Goal: Transaction & Acquisition: Purchase product/service

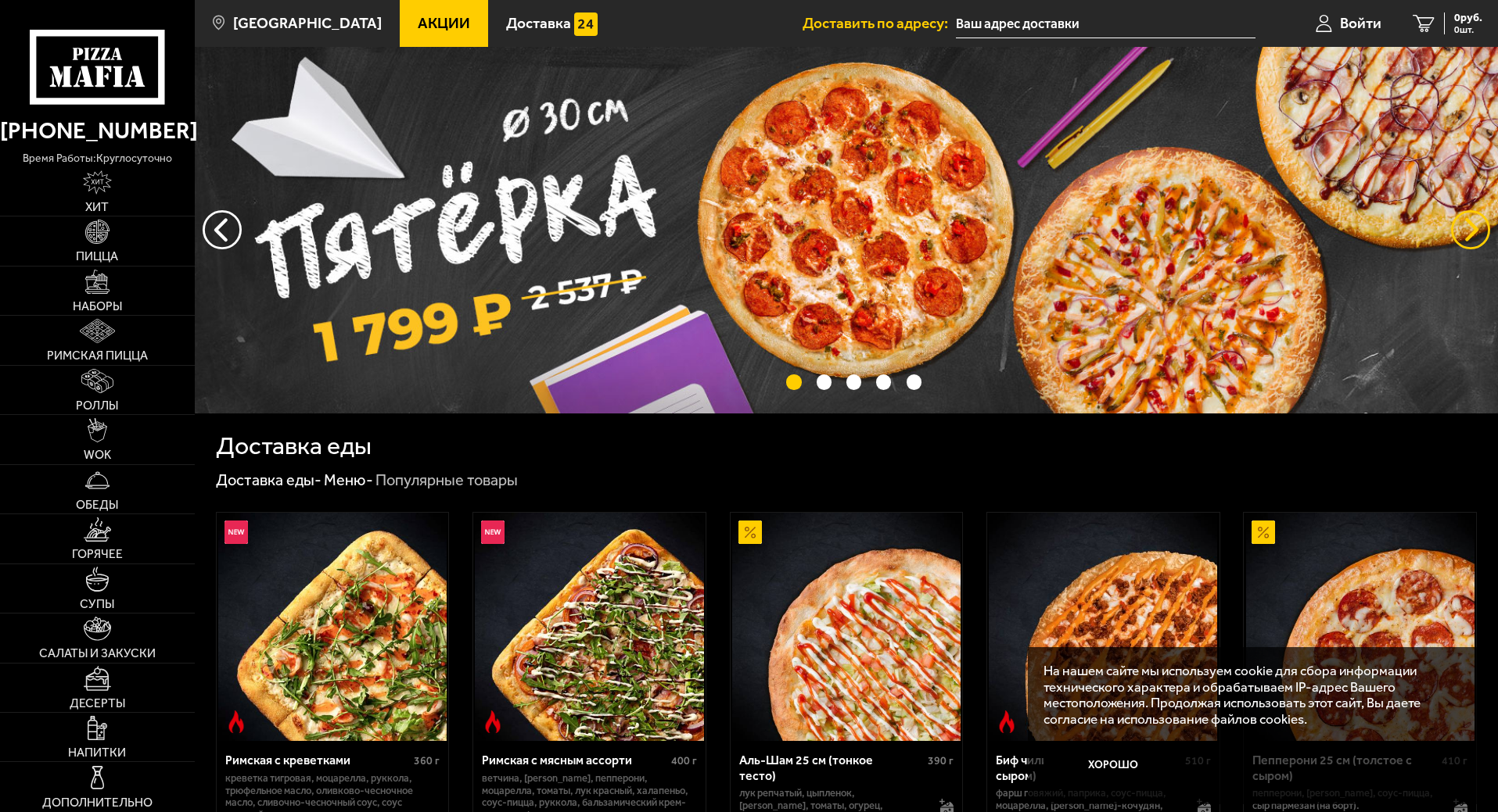
click at [1457, 229] on button "предыдущий" at bounding box center [1471, 230] width 39 height 39
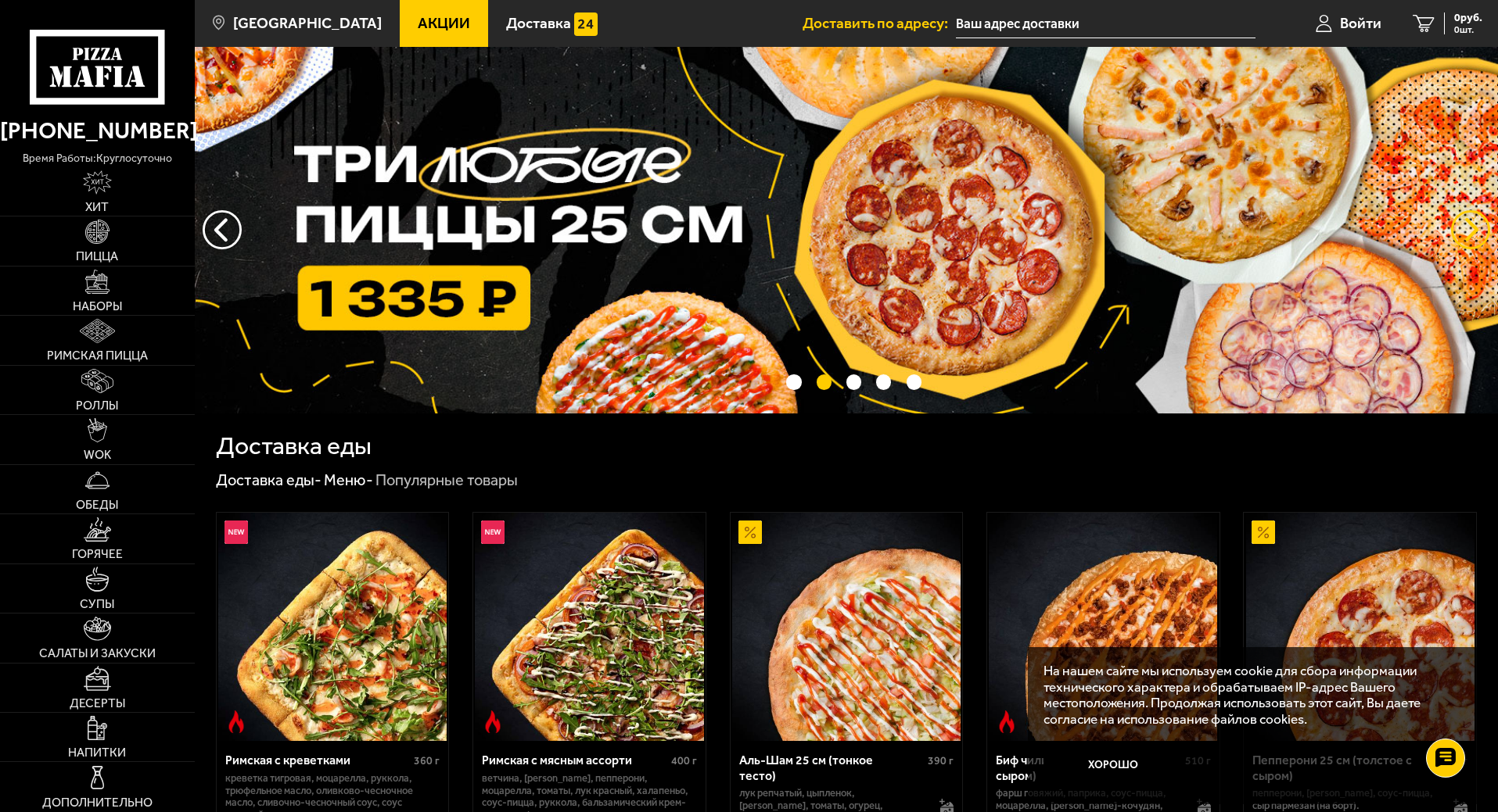
click at [1466, 228] on button "предыдущий" at bounding box center [1471, 230] width 39 height 39
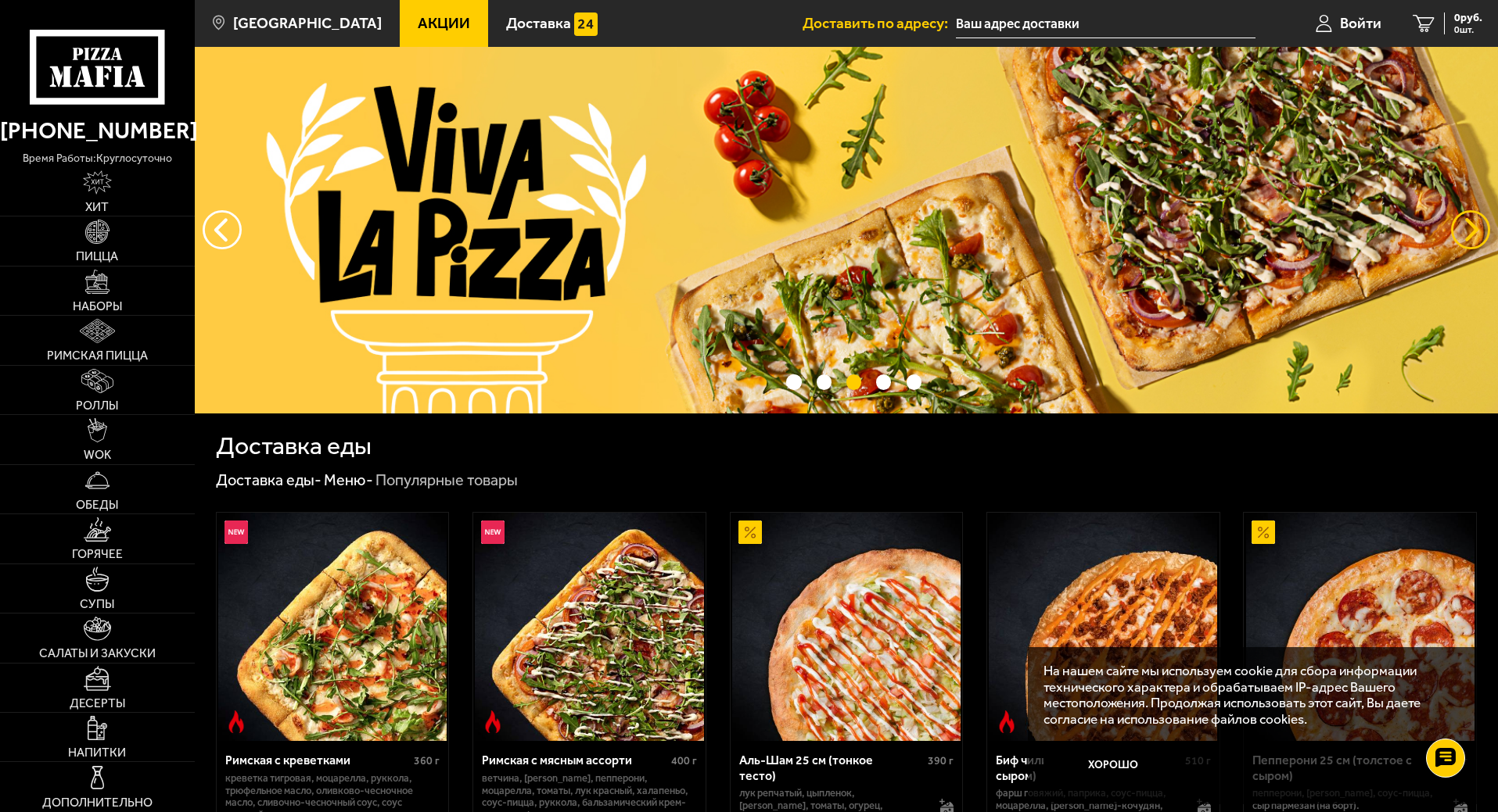
click at [1476, 232] on button "предыдущий" at bounding box center [1471, 230] width 39 height 39
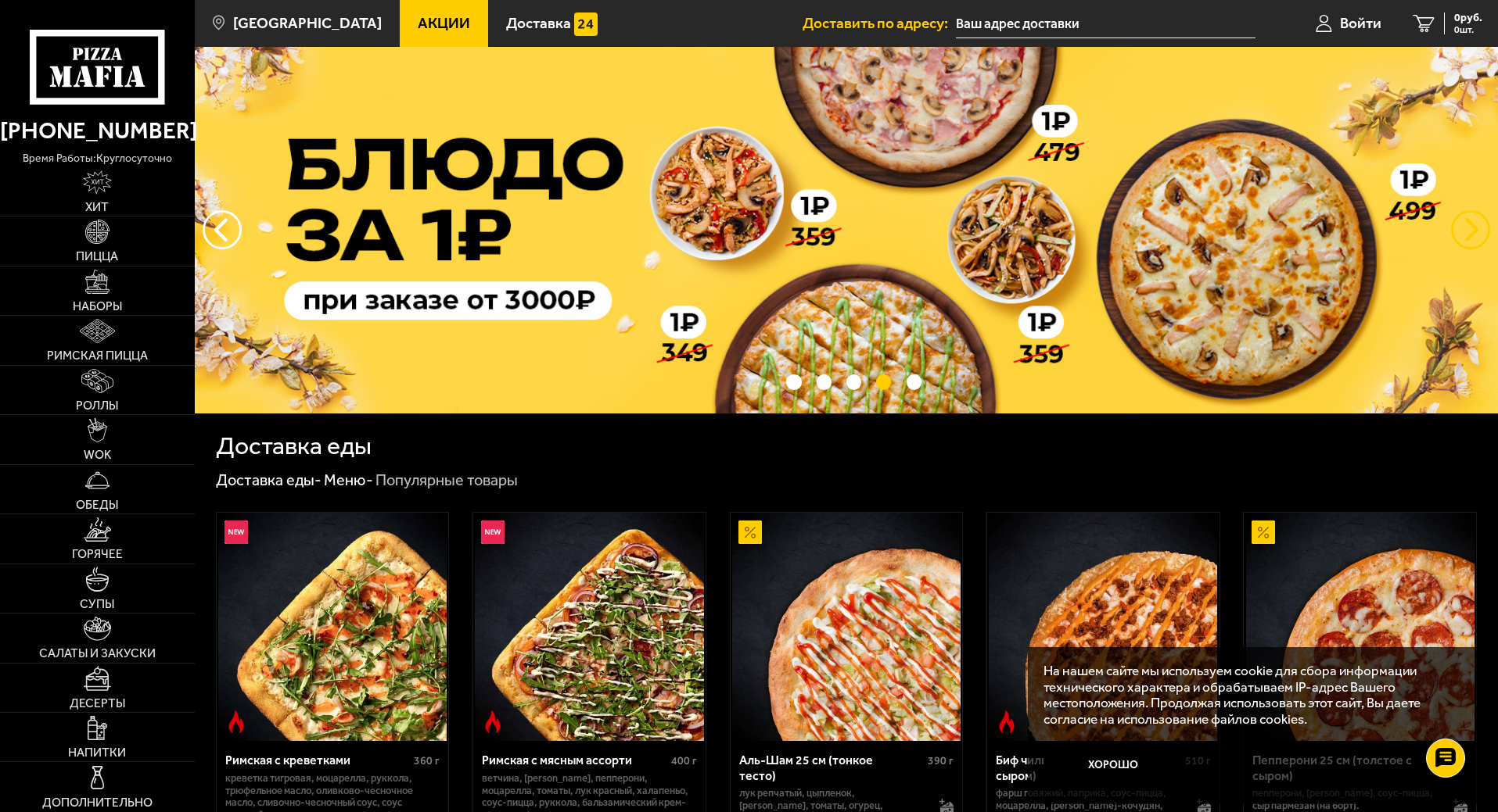
click at [1465, 233] on button "предыдущий" at bounding box center [1471, 230] width 39 height 39
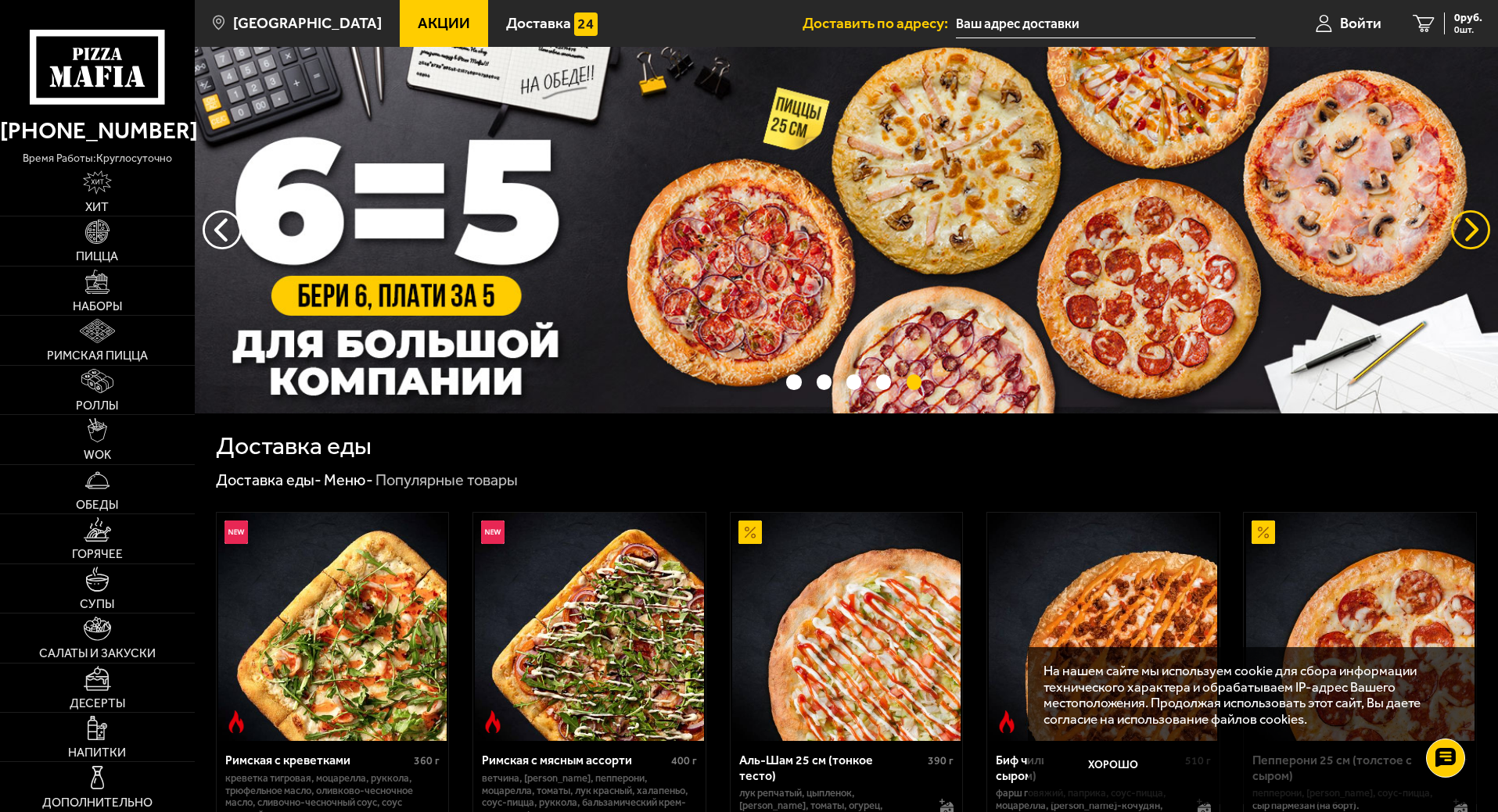
click at [1464, 234] on button "предыдущий" at bounding box center [1471, 230] width 39 height 39
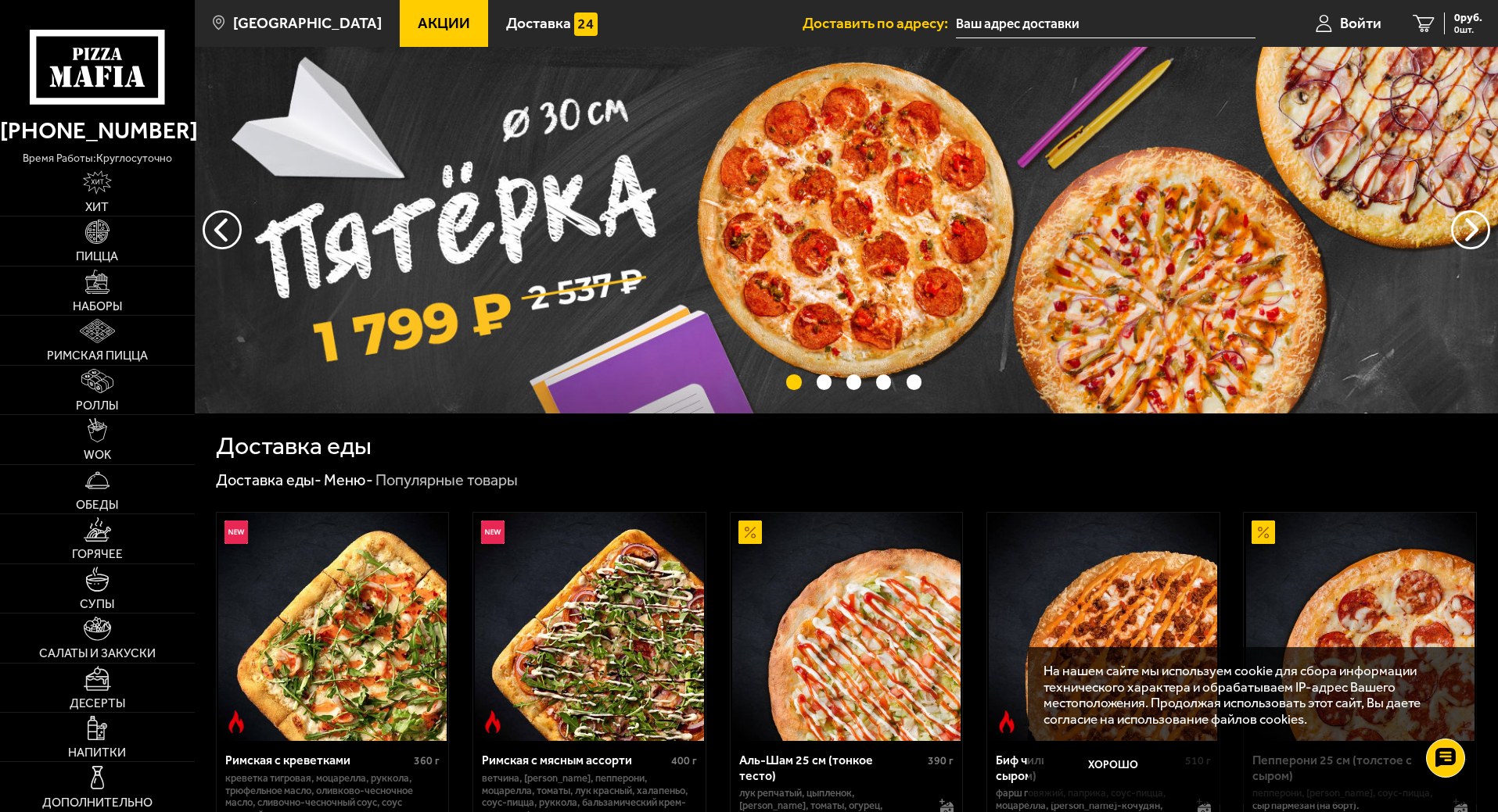
click at [825, 228] on img at bounding box center [846, 230] width 1303 height 367
click at [1464, 229] on button "предыдущий" at bounding box center [1471, 230] width 39 height 39
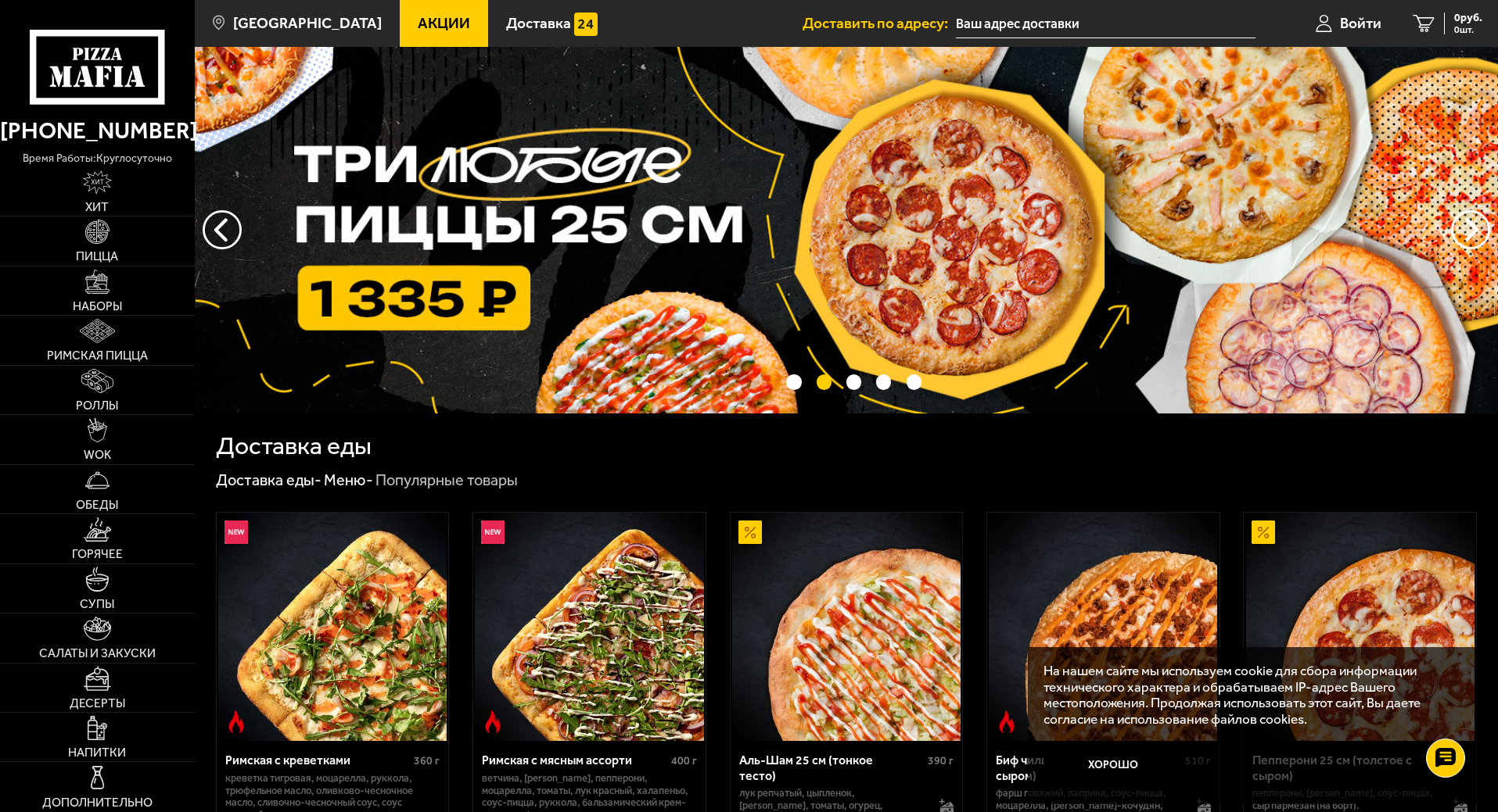
click at [785, 205] on img at bounding box center [846, 230] width 1303 height 367
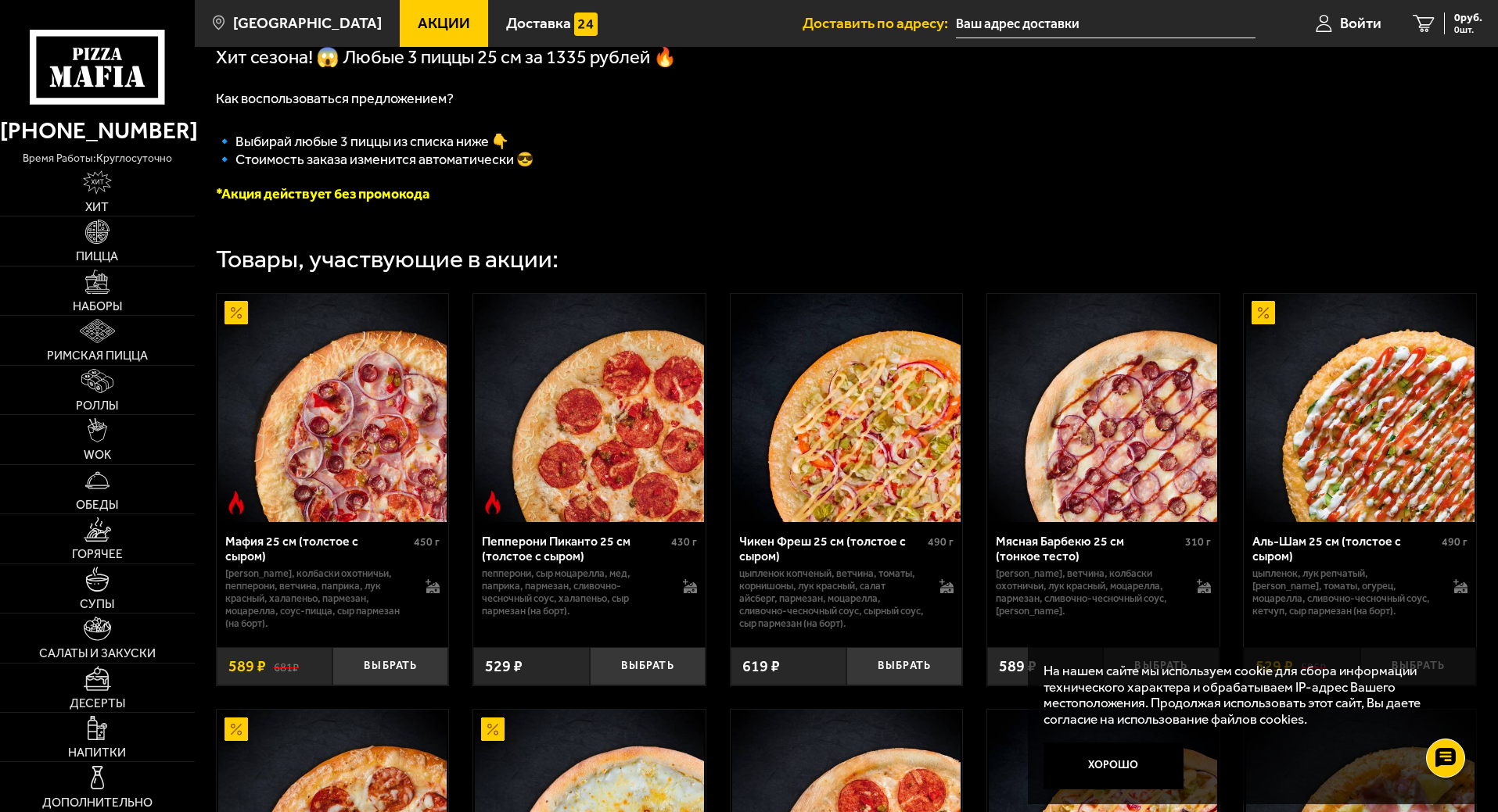
scroll to position [391, 0]
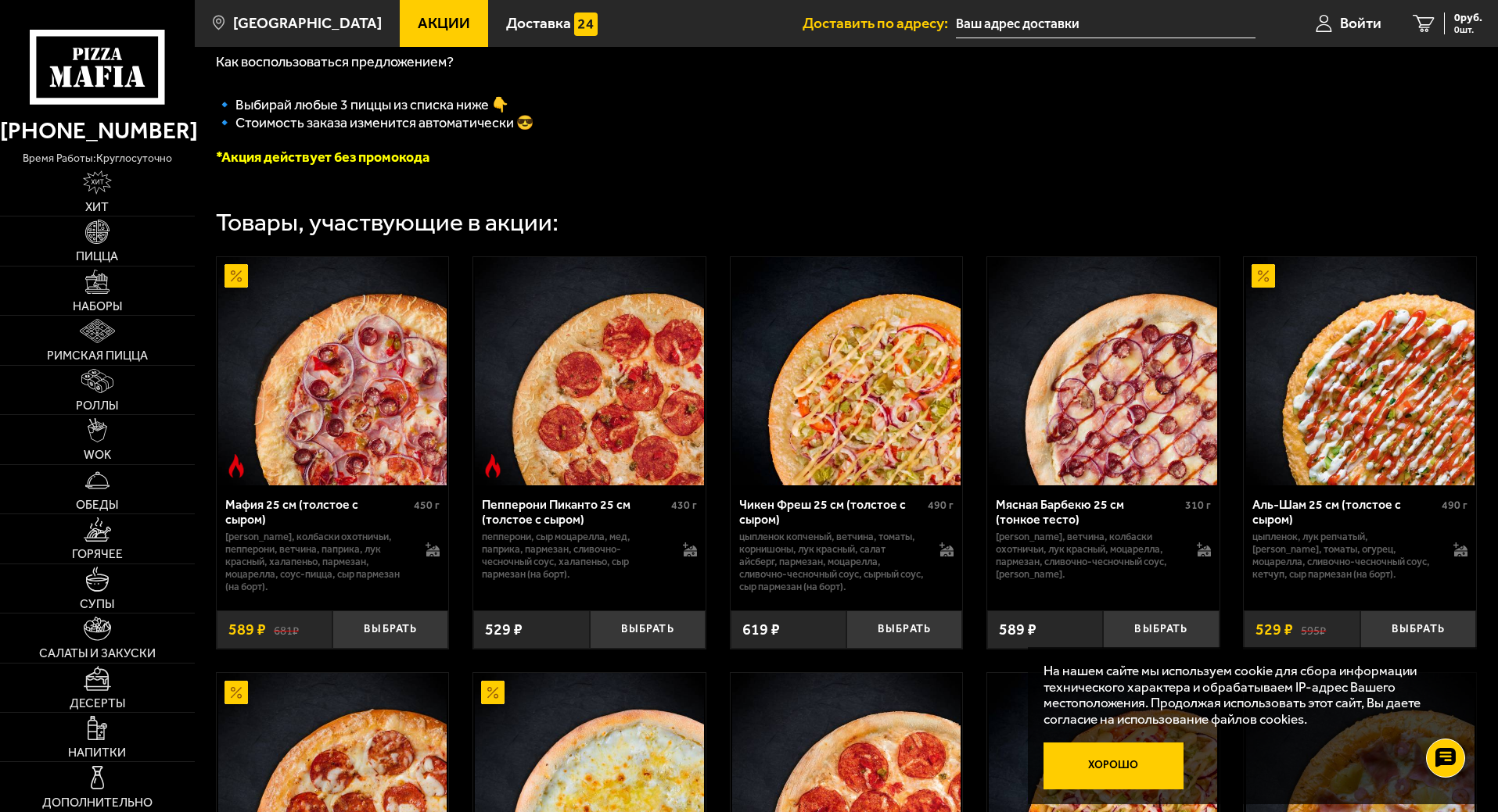
click at [1118, 760] on button "Хорошо" at bounding box center [1113, 766] width 141 height 47
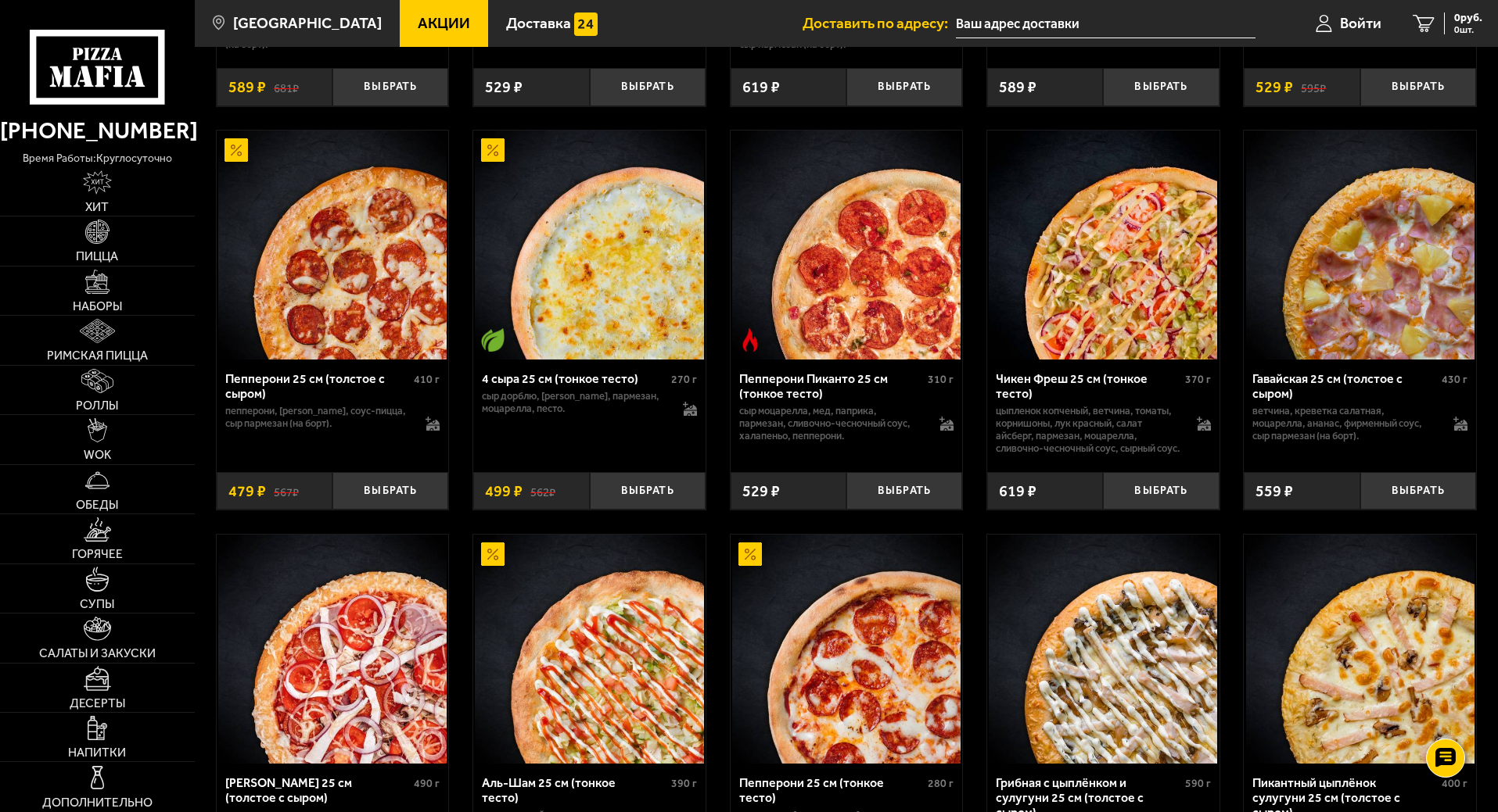
scroll to position [938, 0]
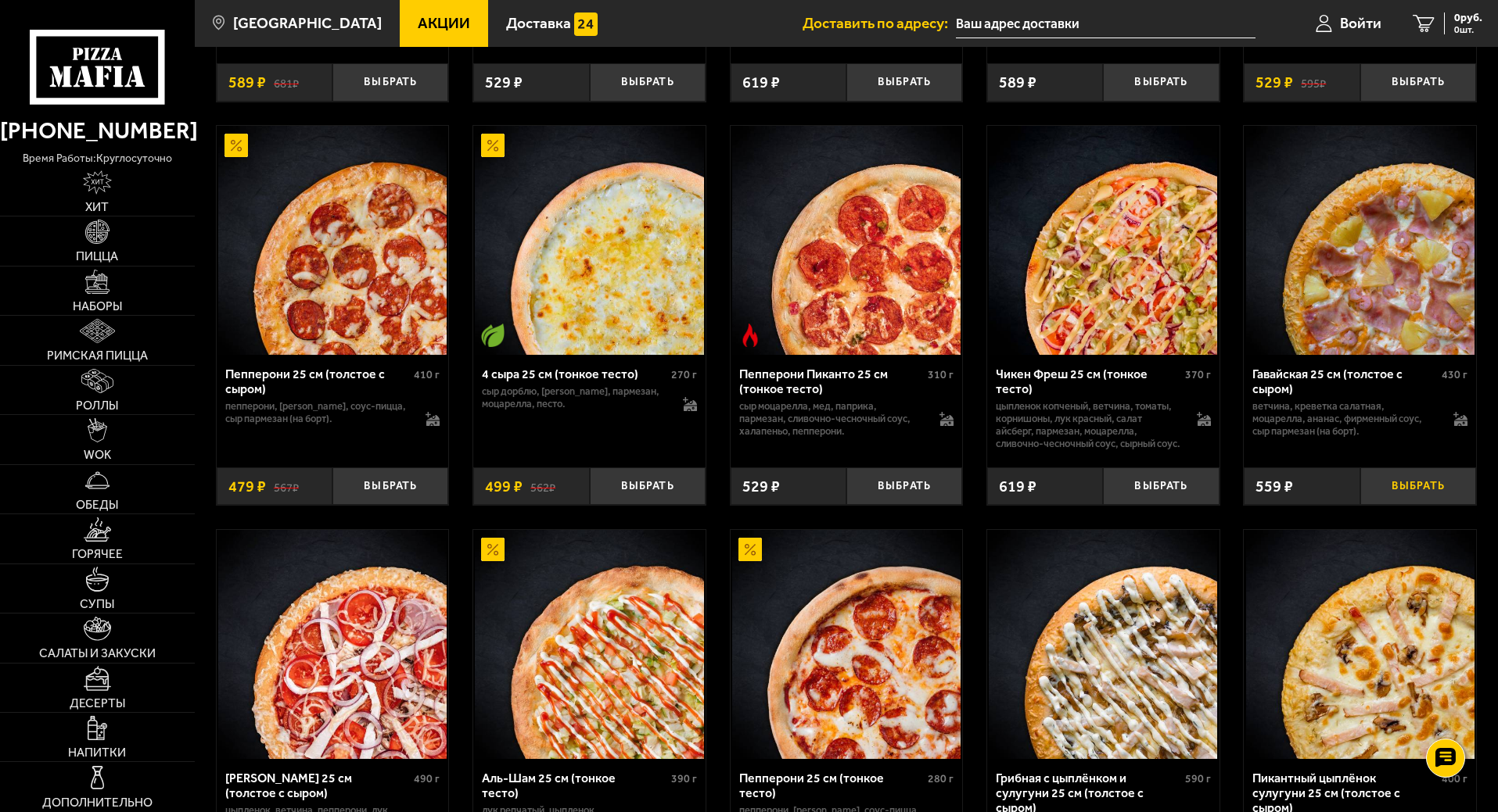
click at [1430, 499] on button "Выбрать" at bounding box center [1417, 487] width 116 height 39
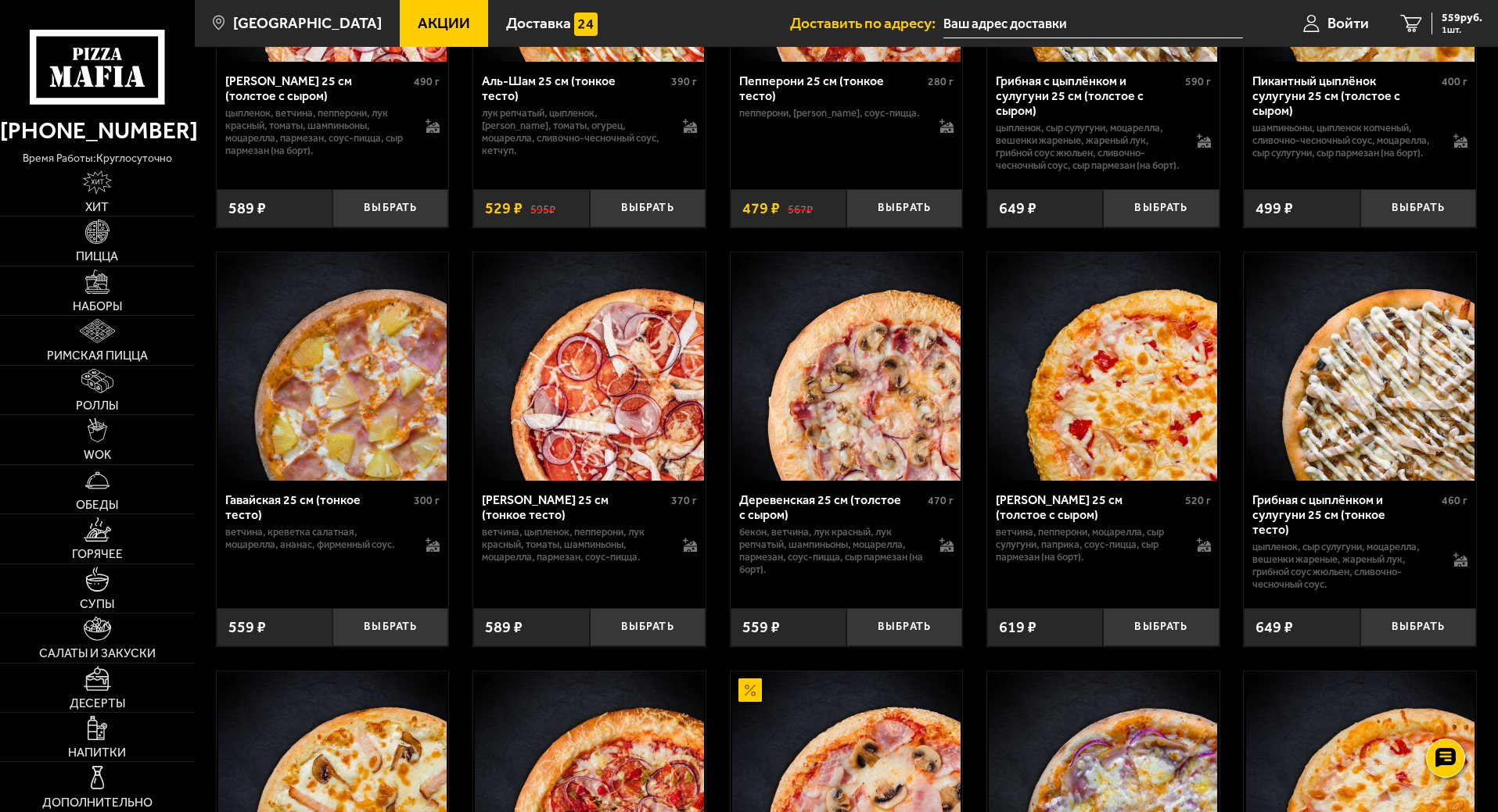
scroll to position [1642, 0]
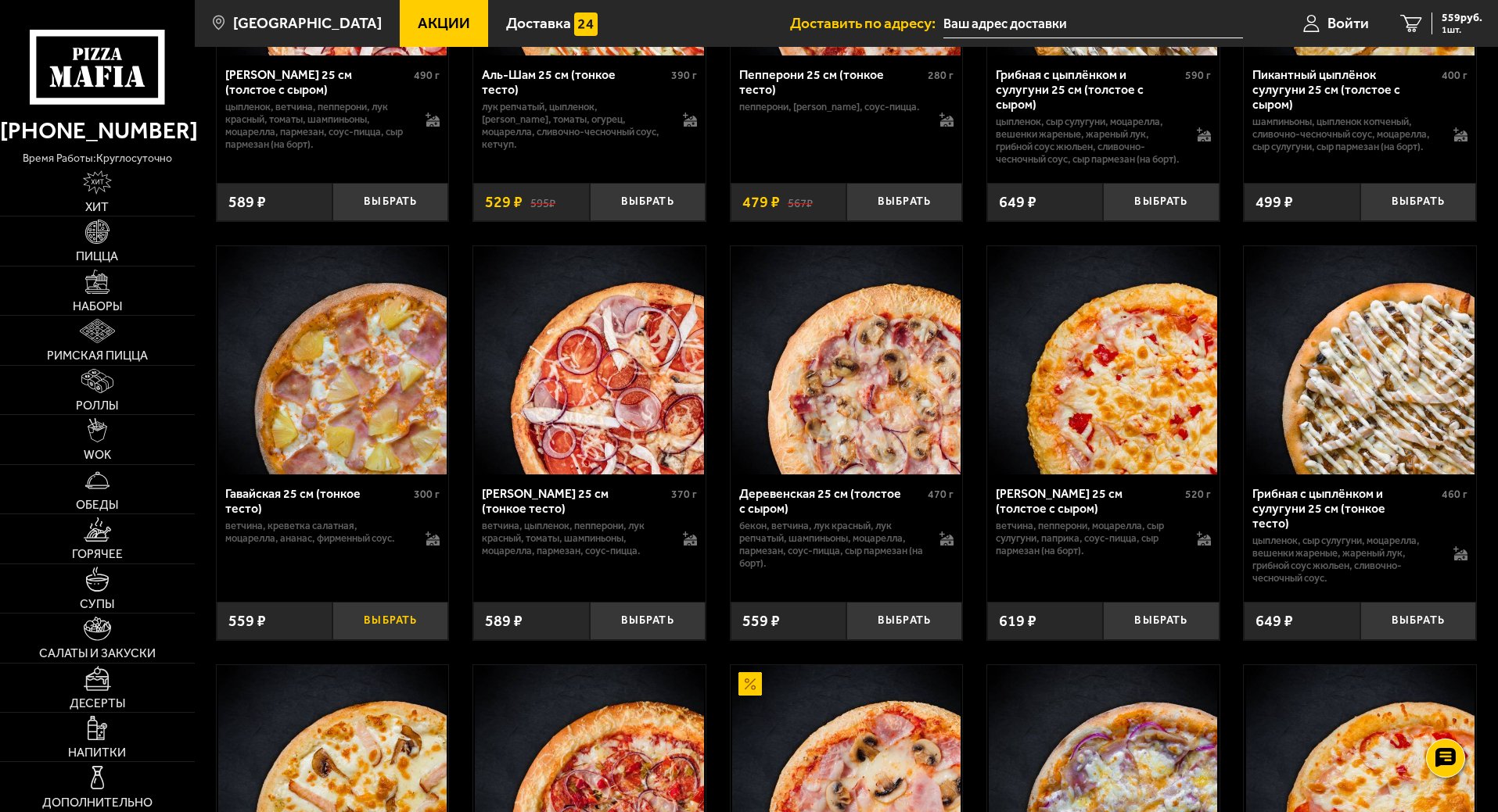
click at [380, 638] on button "Выбрать" at bounding box center [390, 621] width 116 height 39
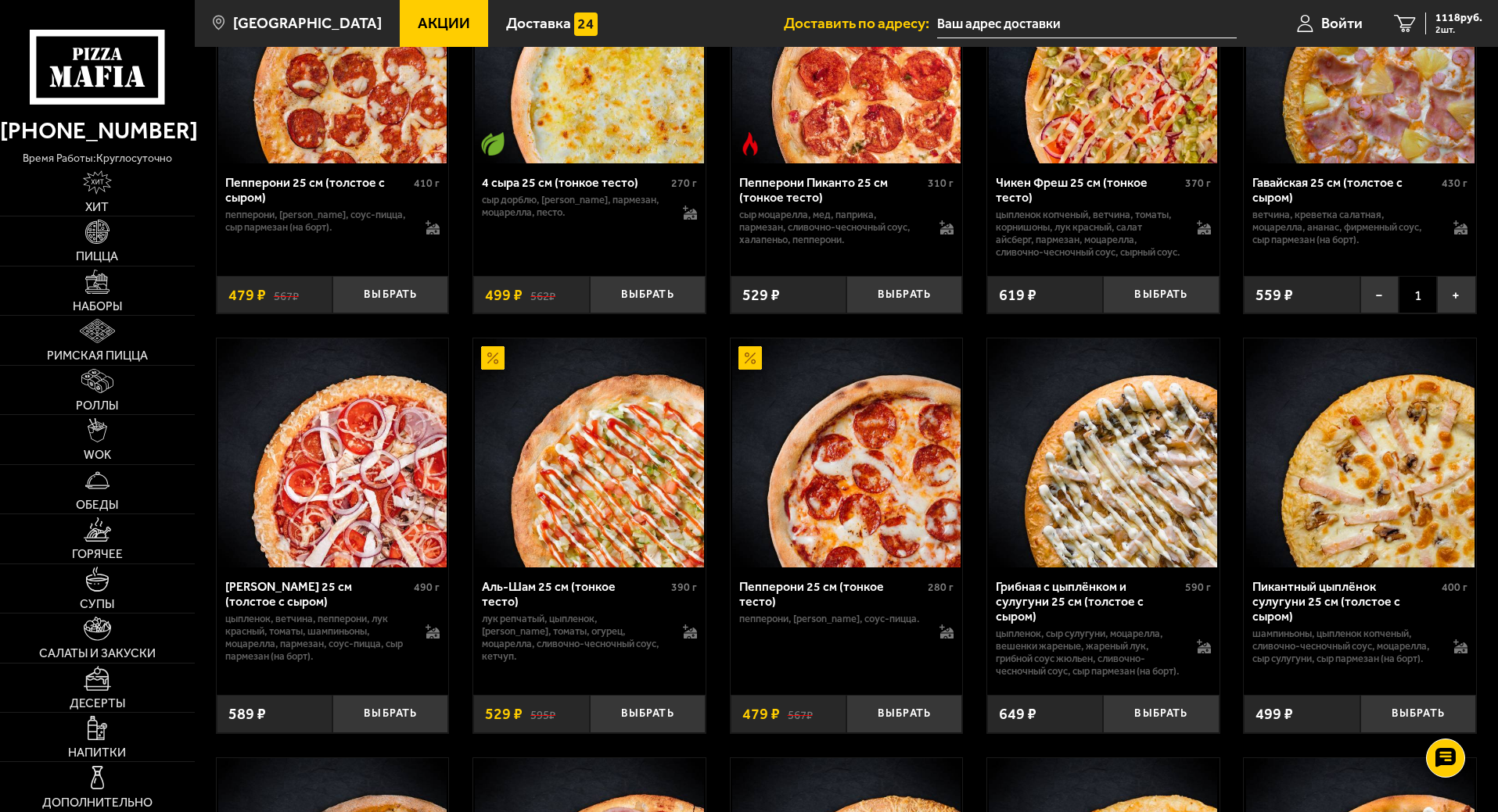
scroll to position [1095, 0]
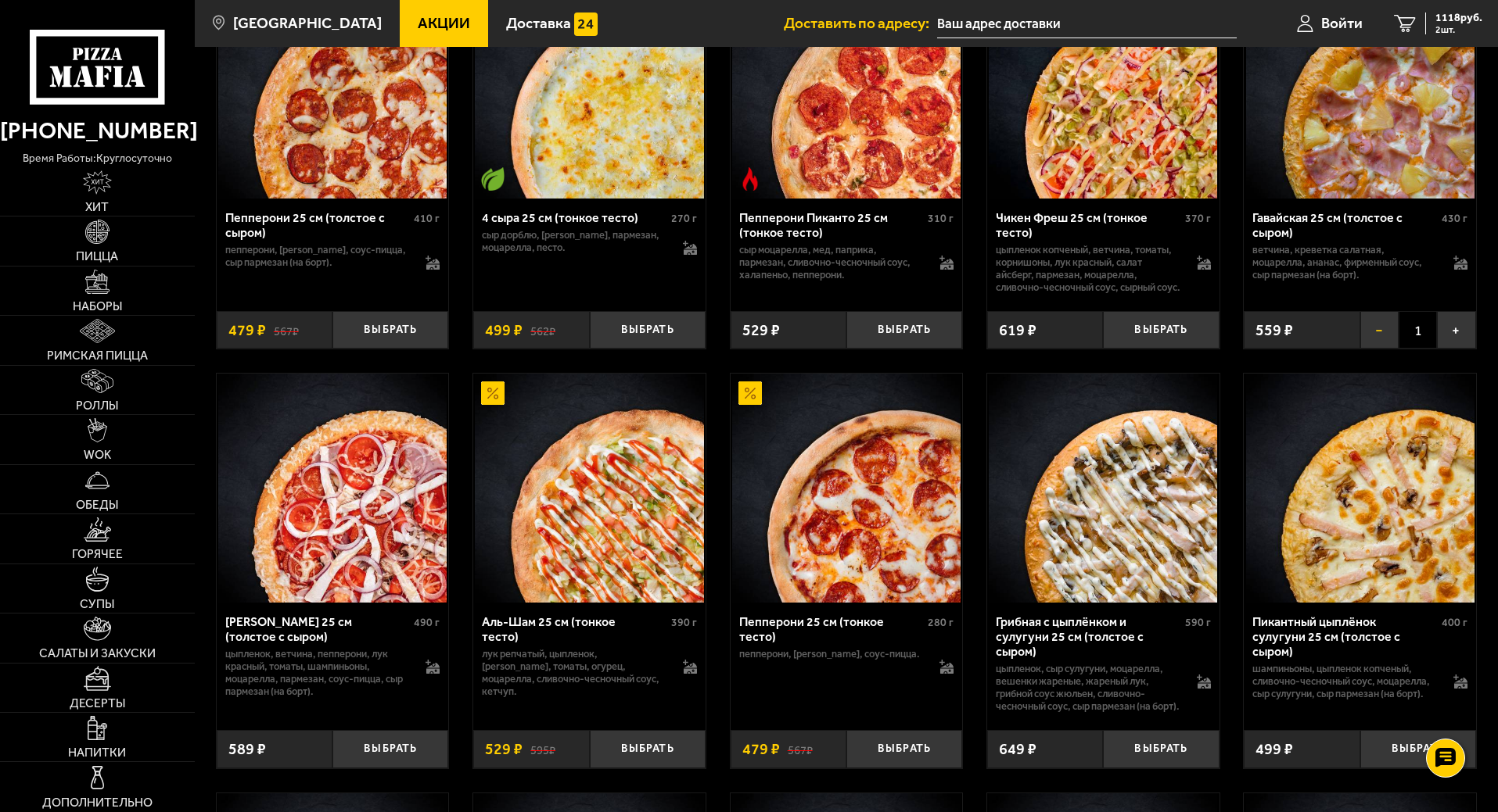
click at [1376, 349] on button "−" at bounding box center [1379, 330] width 39 height 39
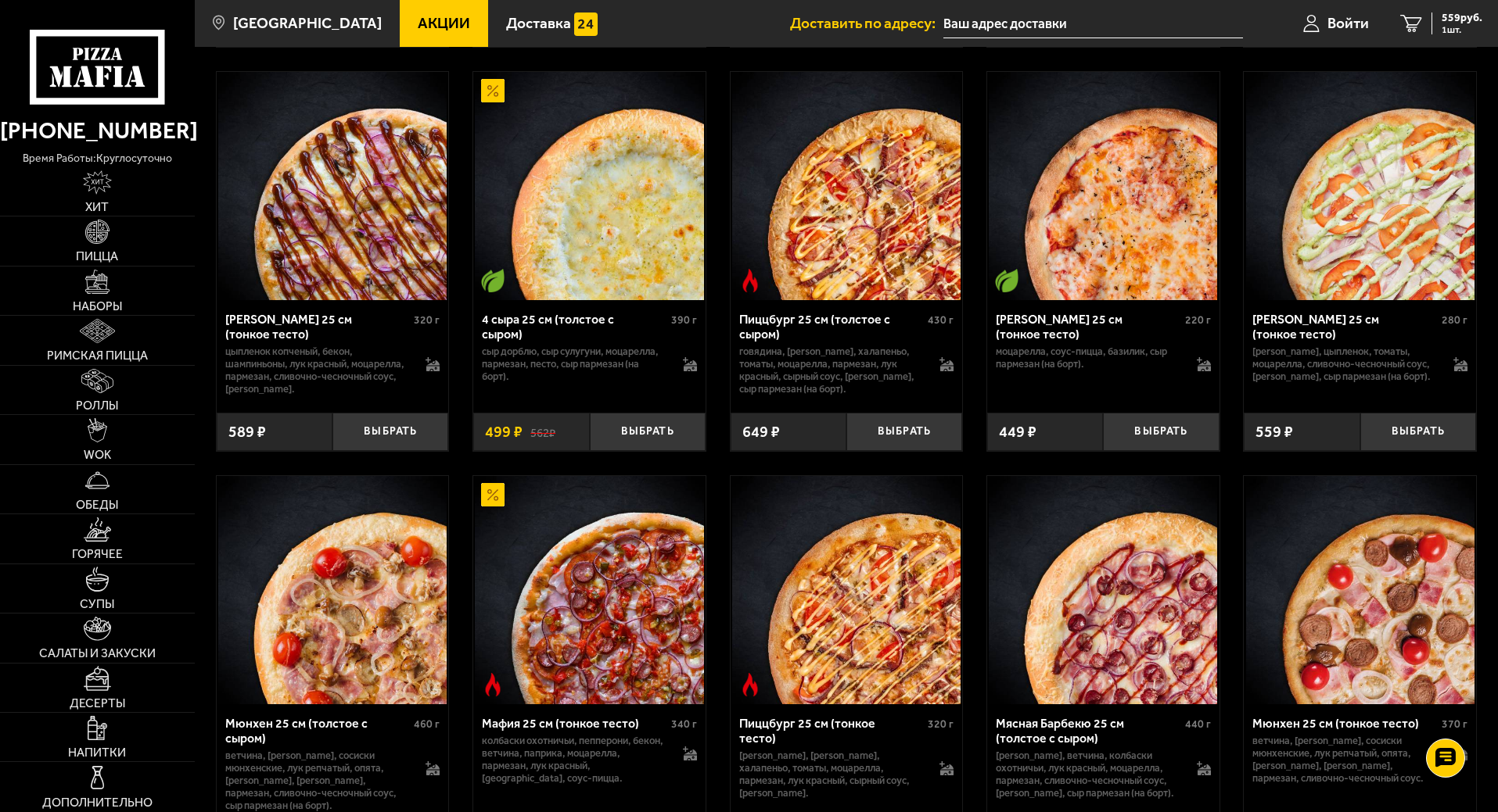
scroll to position [3908, 0]
